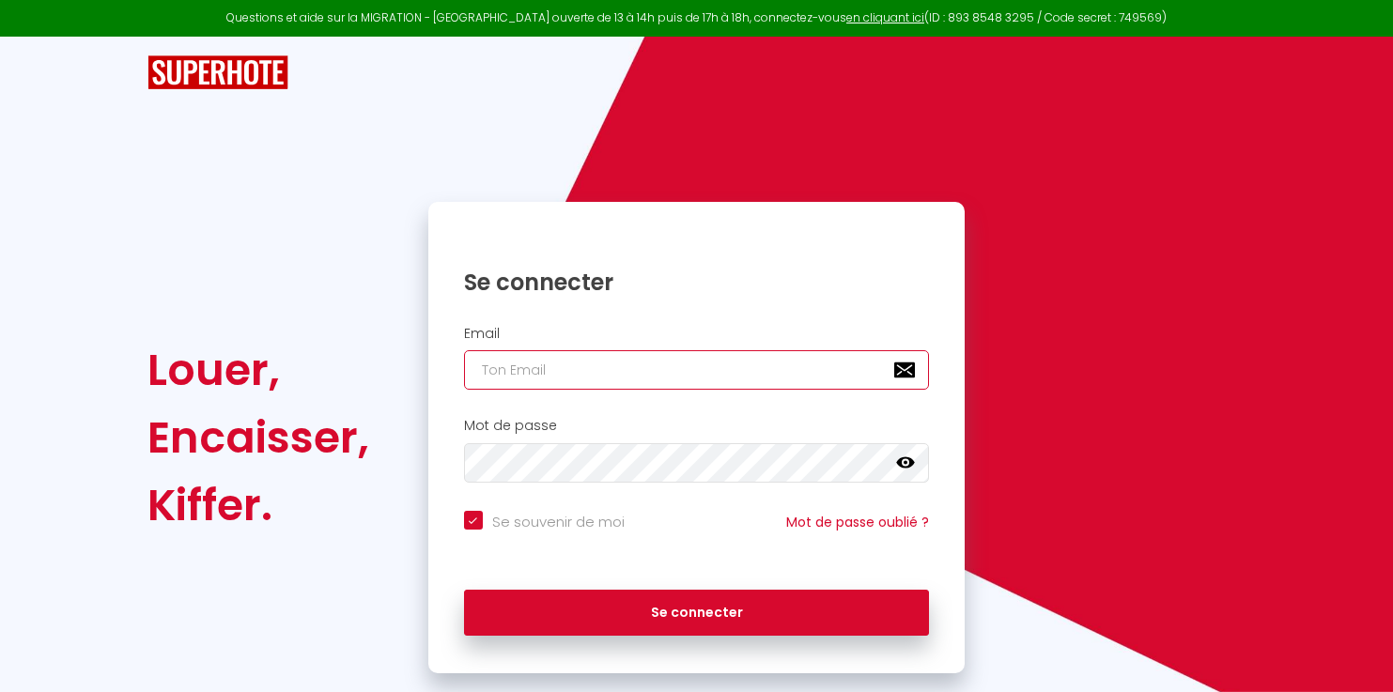
click at [562, 371] on input "email" at bounding box center [697, 369] width 466 height 39
type input "c"
checkbox input "true"
type input "ce"
checkbox input "true"
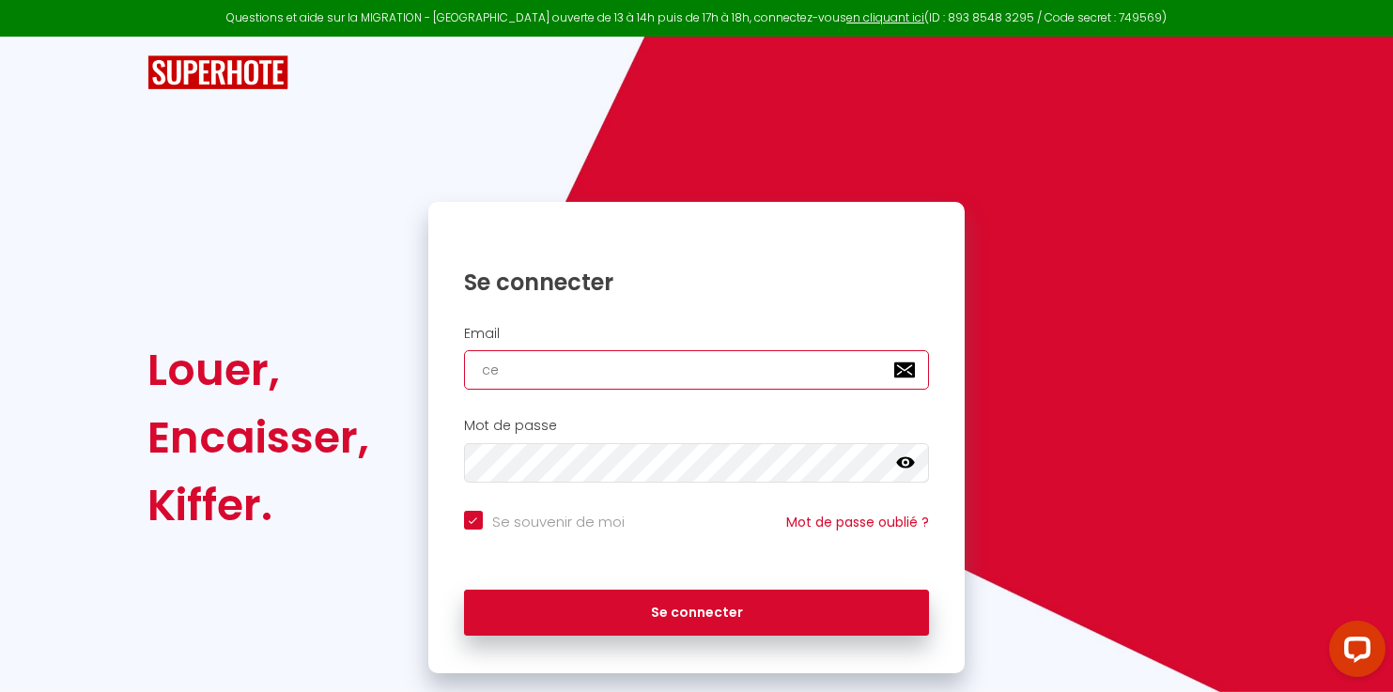
type input "cel"
checkbox input "true"
type input "celi"
checkbox input "true"
type input "celin"
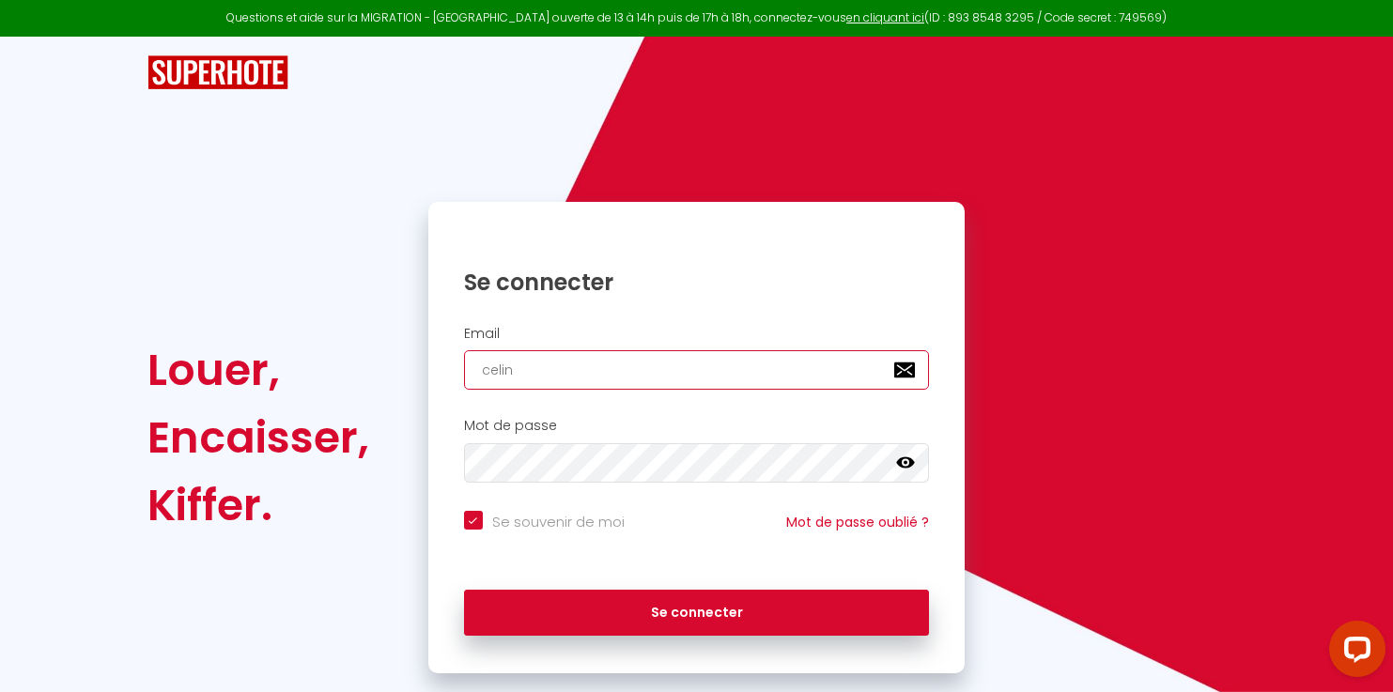
checkbox input "true"
type input "celine"
checkbox input "true"
type input "celine."
checkbox input "true"
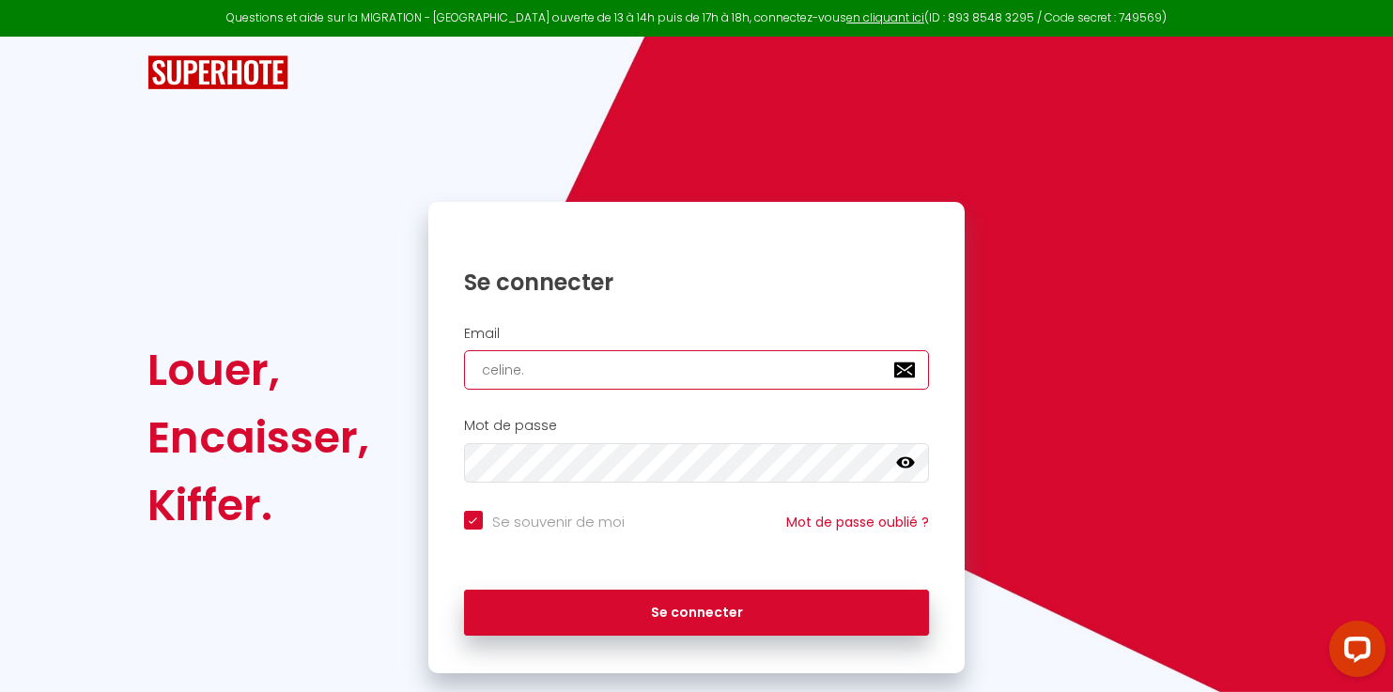
type input "celine.b"
checkbox input "true"
type input "celine.bl"
checkbox input "true"
type input "celine.blc"
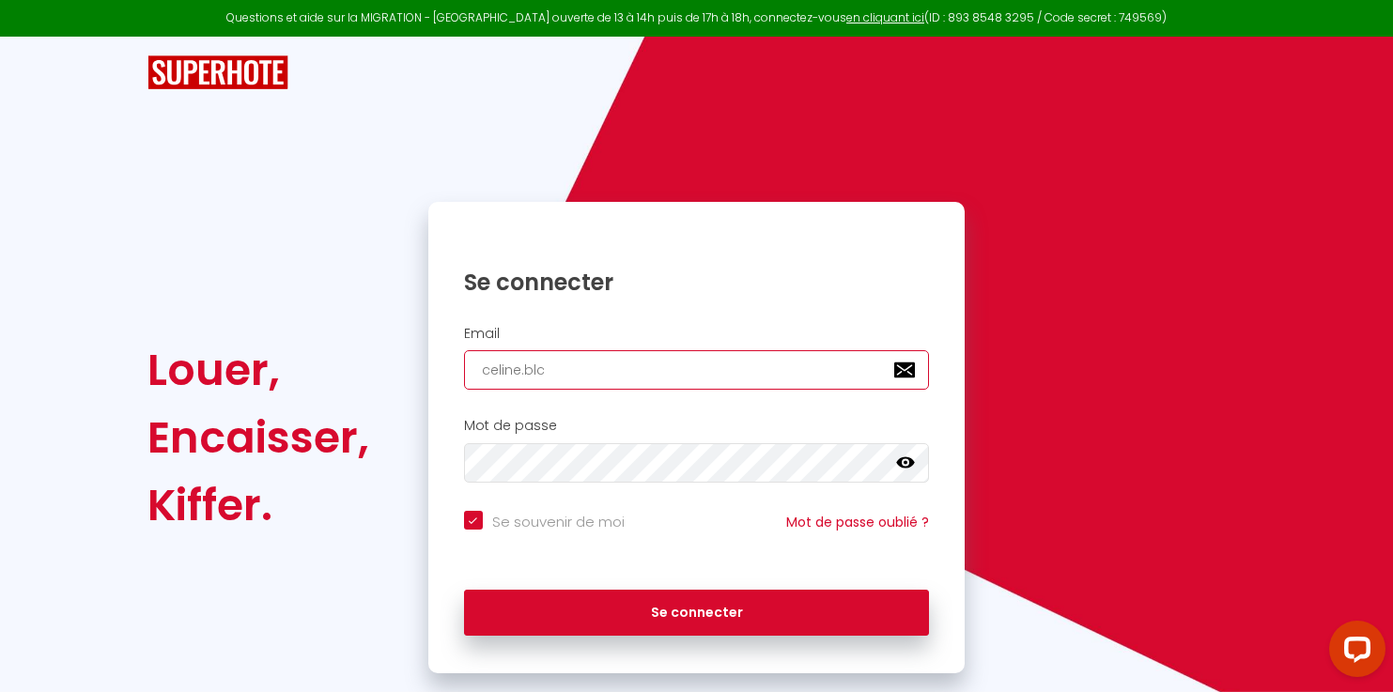
checkbox input "true"
type input "celine.blcd"
checkbox input "true"
type input "celine.blcd@"
checkbox input "true"
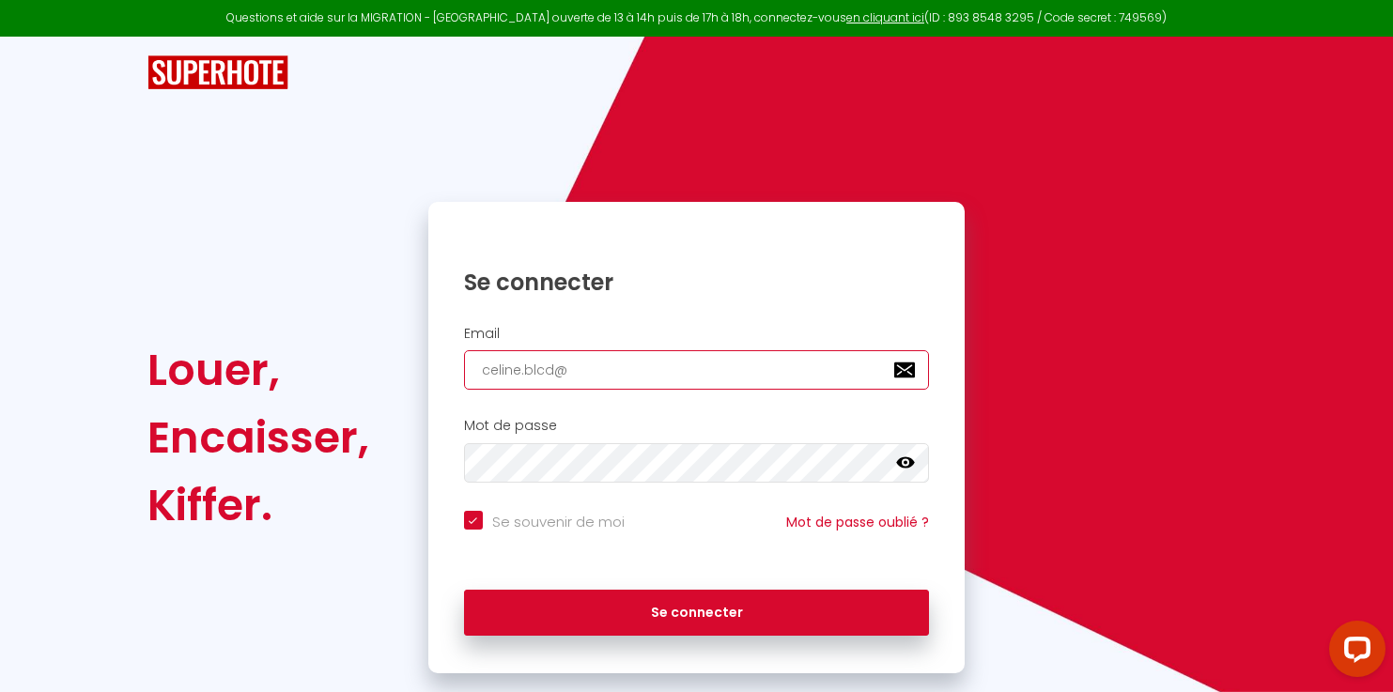
type input "celine.blcd@g"
checkbox input "true"
type input "celine.blcd@gm"
checkbox input "true"
type input "celine.blcd@gma"
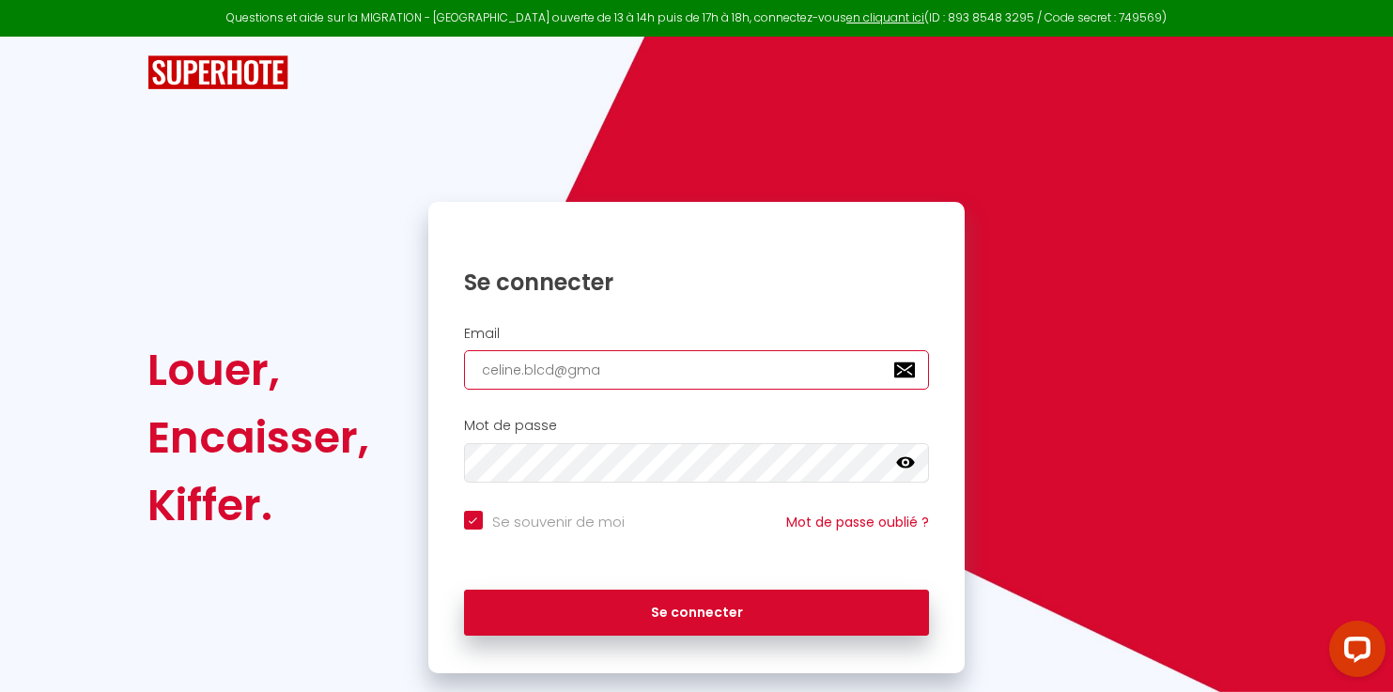
checkbox input "true"
type input "celine.blcd@gmai"
checkbox input "true"
type input "[EMAIL_ADDRESS]"
checkbox input "true"
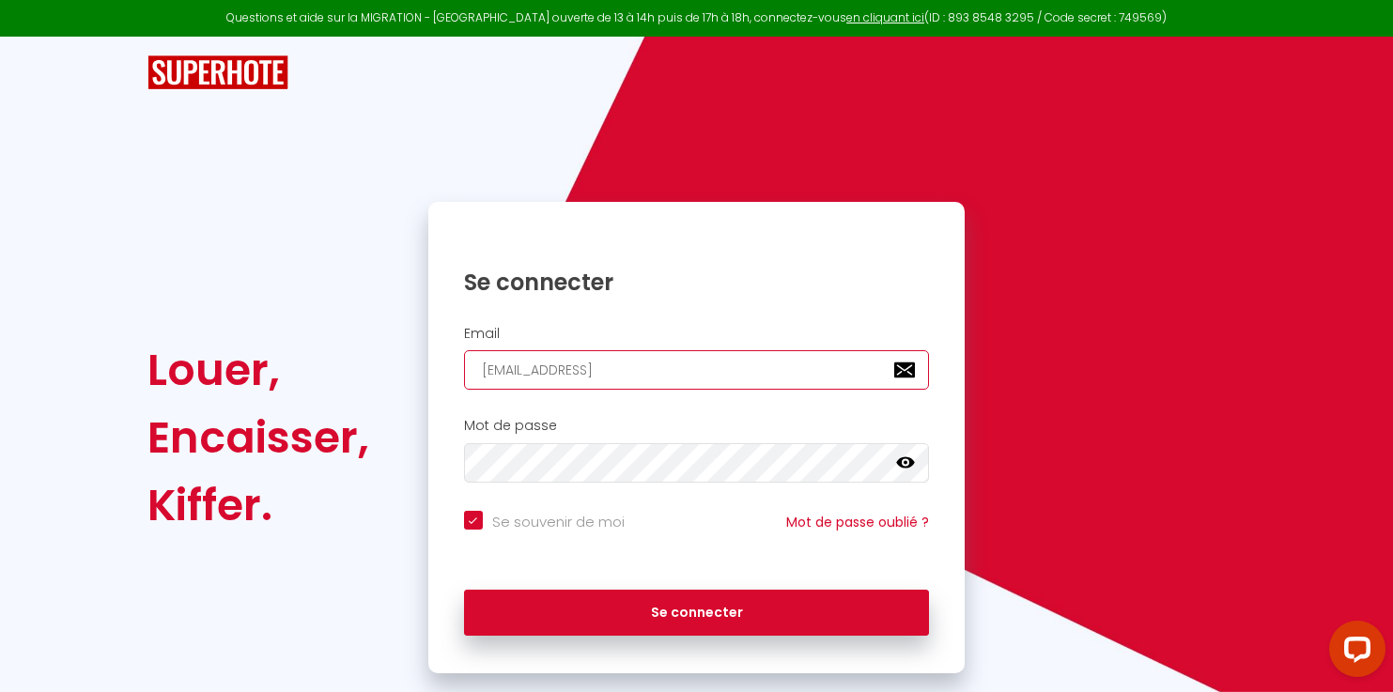
type input "[EMAIL_ADDRESS]."
checkbox input "true"
type input "celine.blcd@gmail.o"
checkbox input "true"
type input "[EMAIL_ADDRESS]."
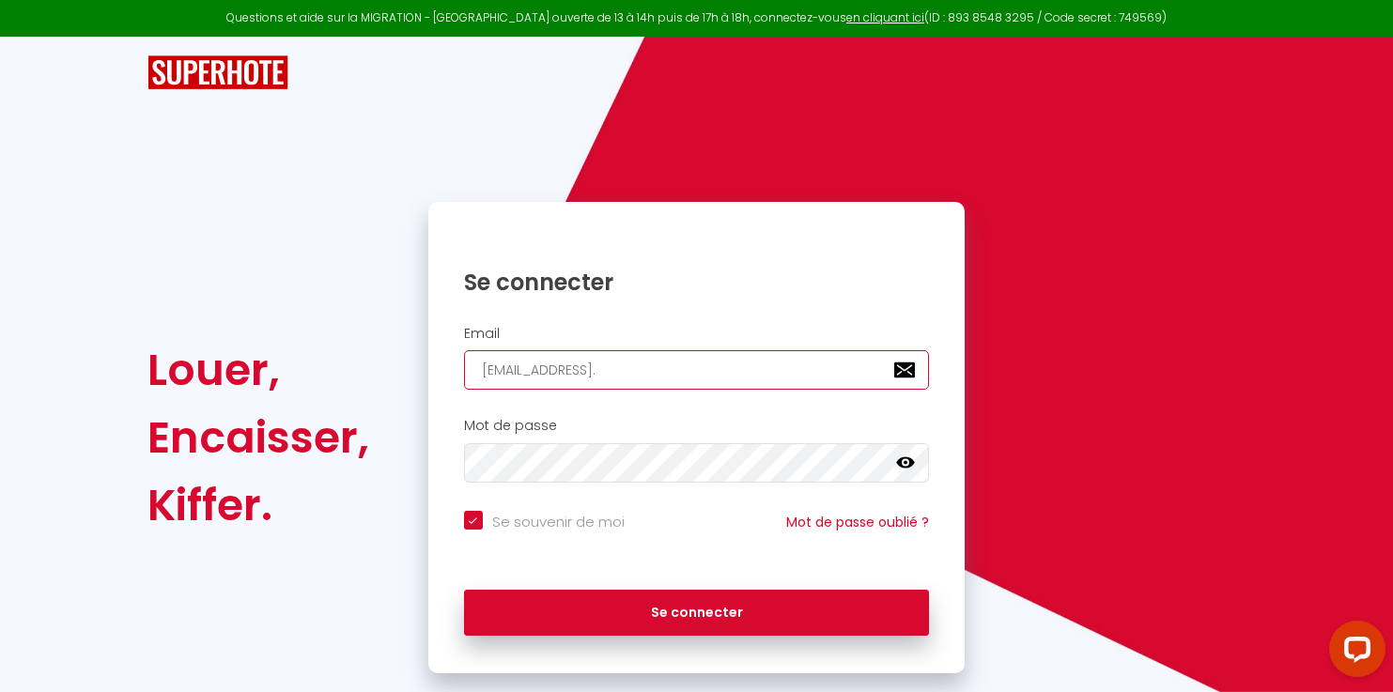
checkbox input "true"
type input "celine.blcd@gmail.c"
checkbox input "true"
type input "[EMAIL_ADDRESS][DOMAIN_NAME]"
checkbox input "true"
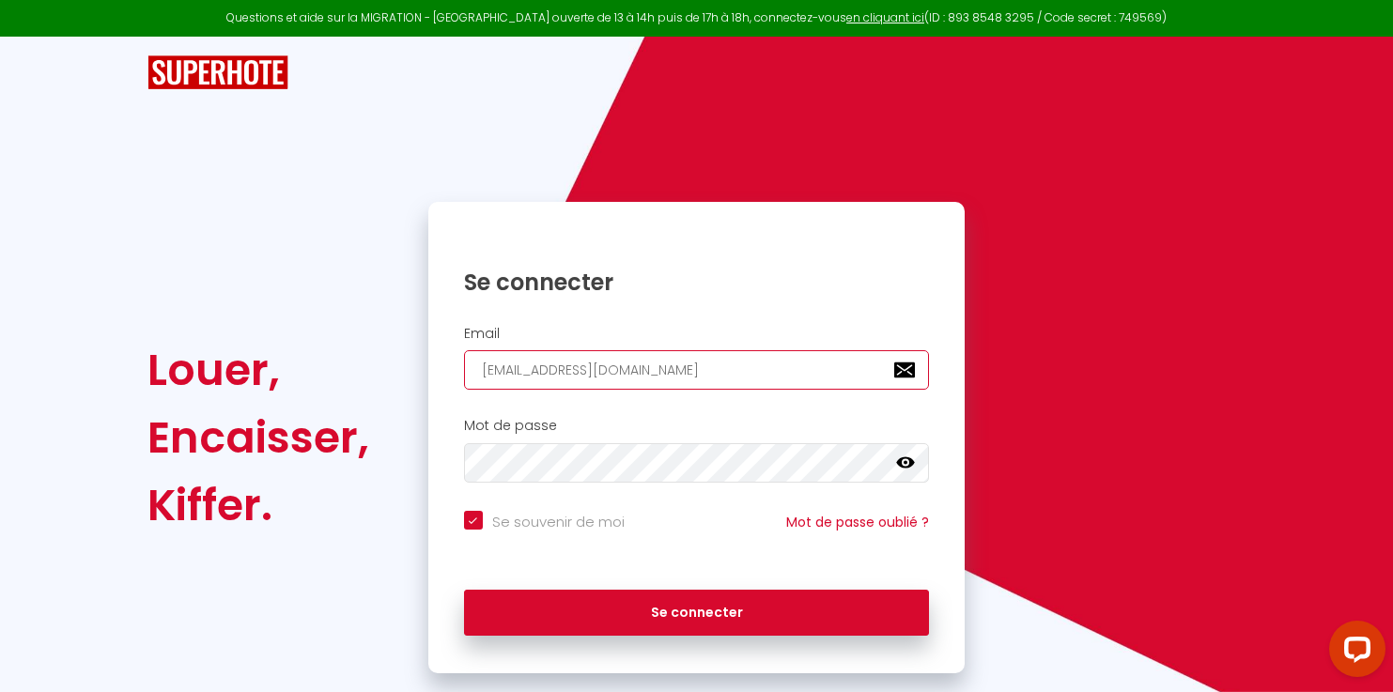
type input "[EMAIL_ADDRESS][DOMAIN_NAME]"
checkbox input "true"
type input "[EMAIL_ADDRESS][DOMAIN_NAME]"
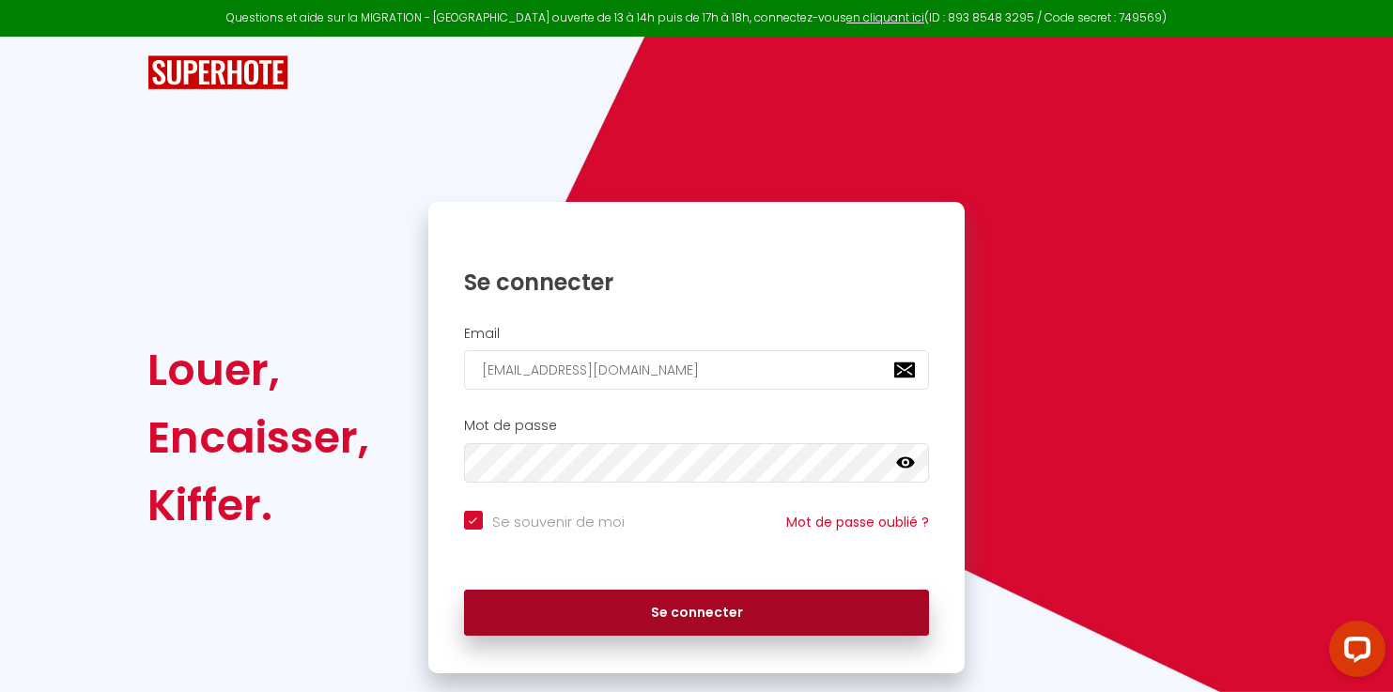
click at [669, 597] on button "Se connecter" at bounding box center [697, 613] width 466 height 47
checkbox input "true"
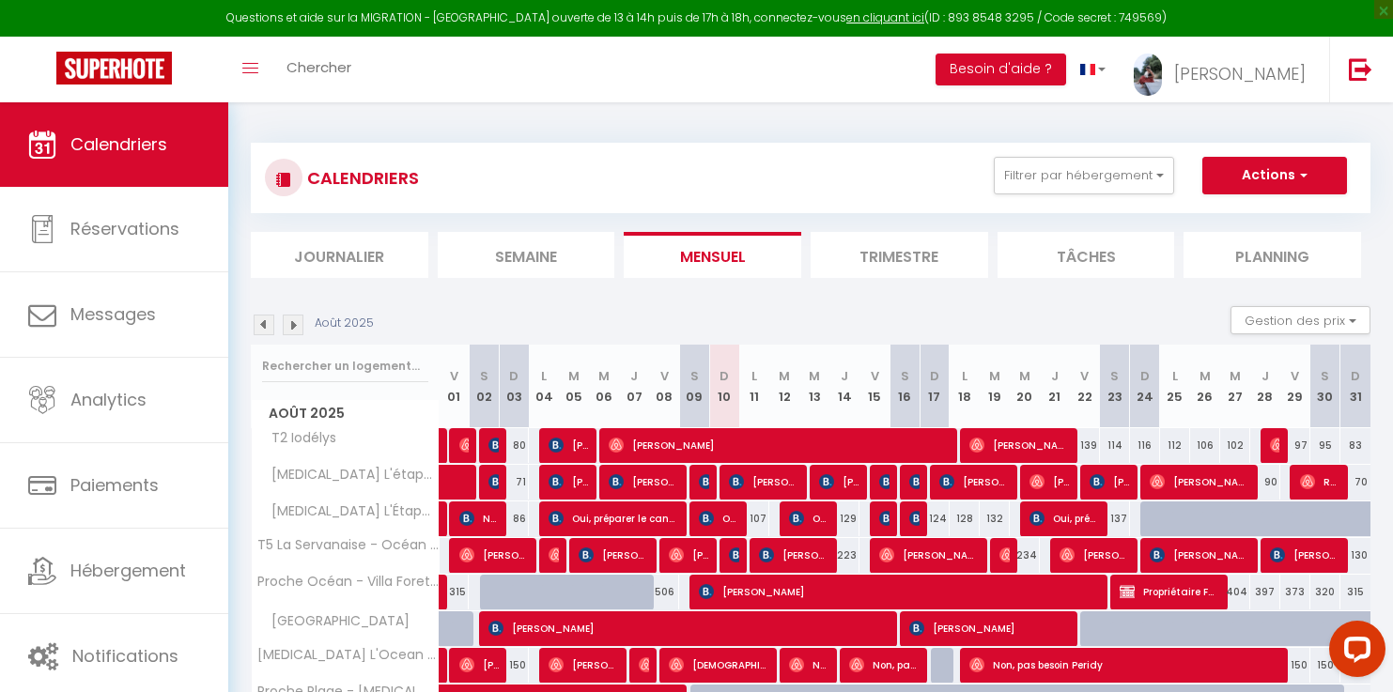
scroll to position [143, 0]
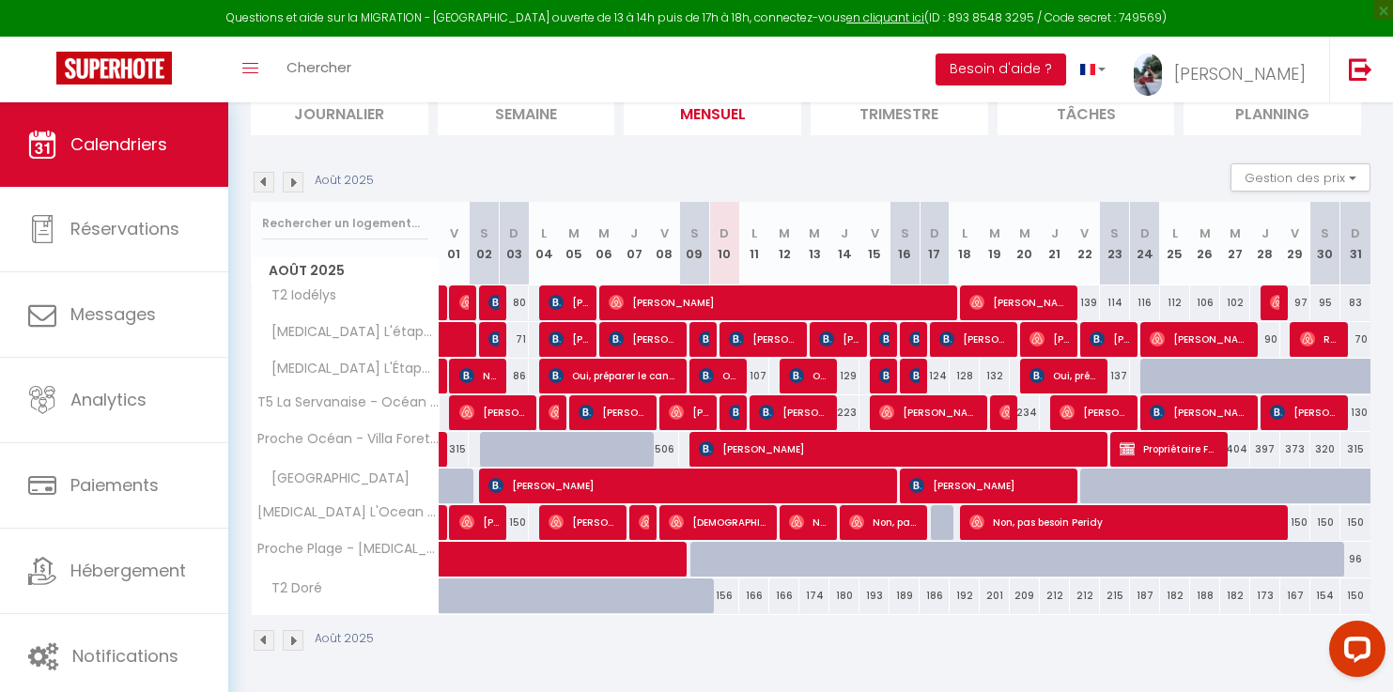
click at [297, 188] on img at bounding box center [293, 182] width 21 height 21
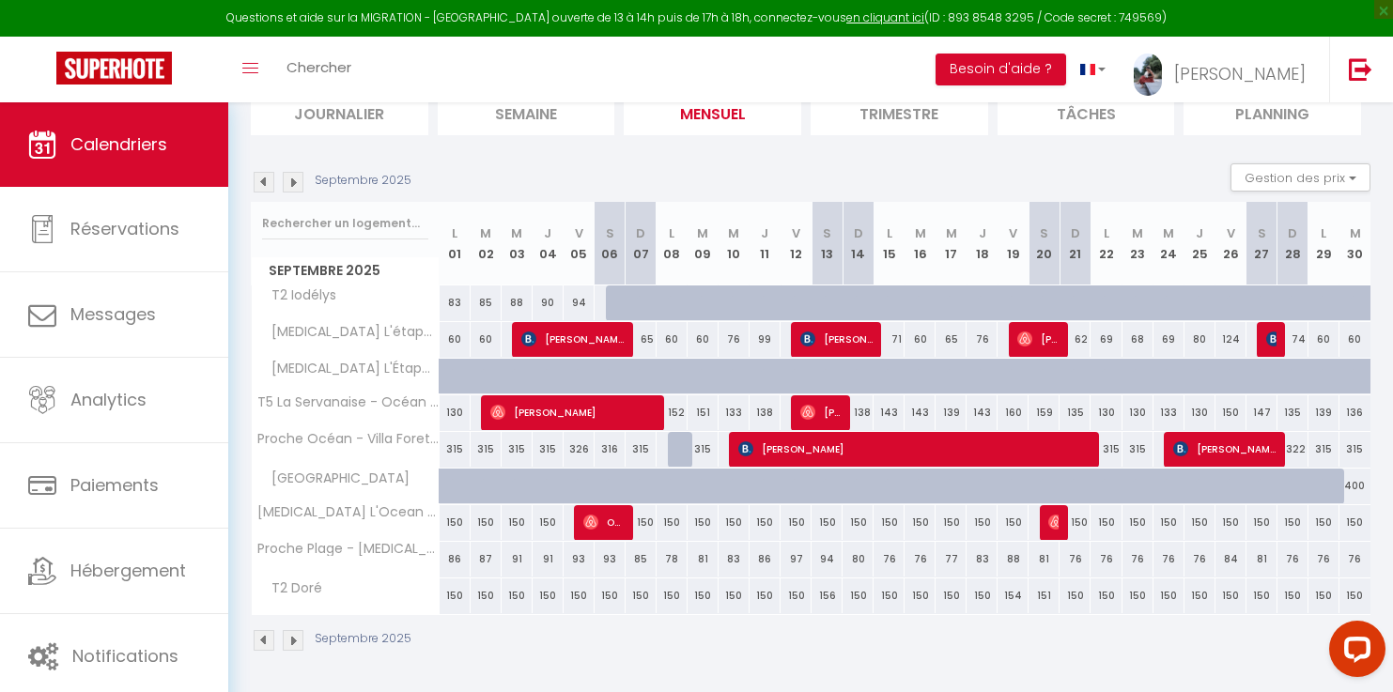
click at [292, 180] on img at bounding box center [293, 182] width 21 height 21
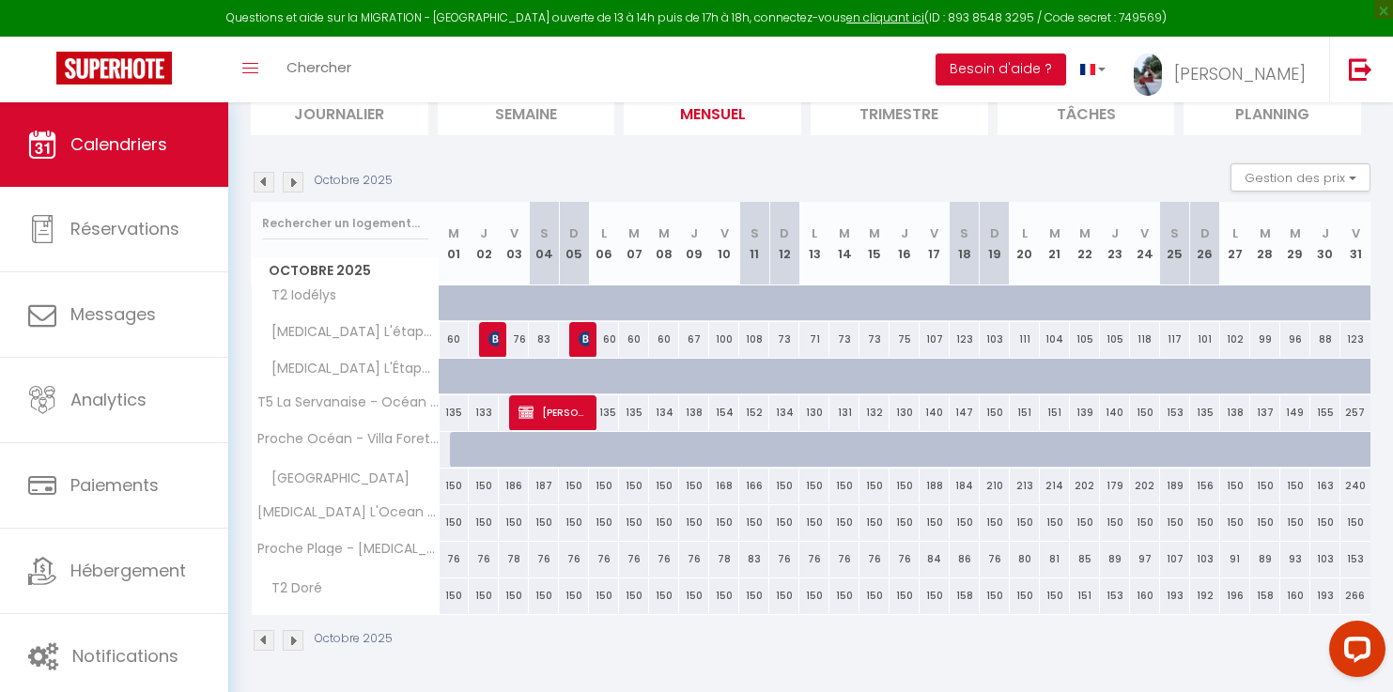
click at [270, 185] on img at bounding box center [264, 182] width 21 height 21
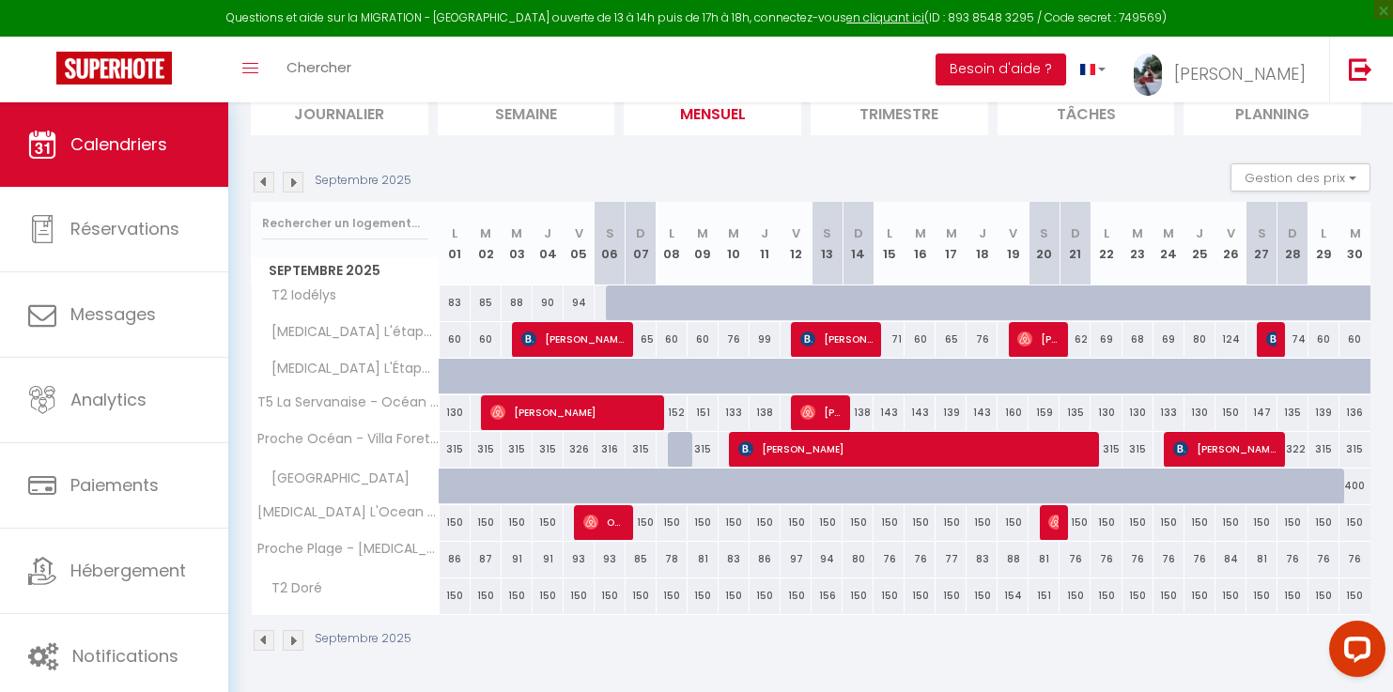
click at [297, 182] on img at bounding box center [293, 182] width 21 height 21
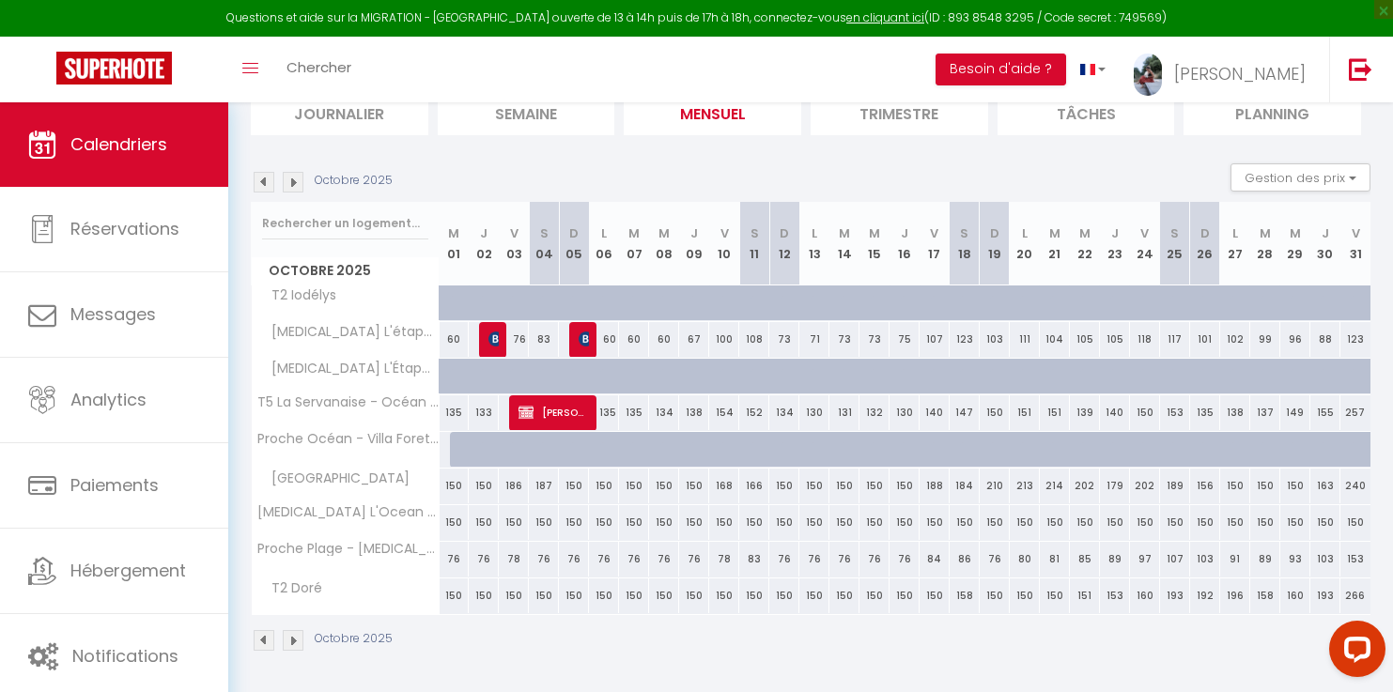
click at [266, 185] on img at bounding box center [264, 182] width 21 height 21
